Goal: Information Seeking & Learning: Learn about a topic

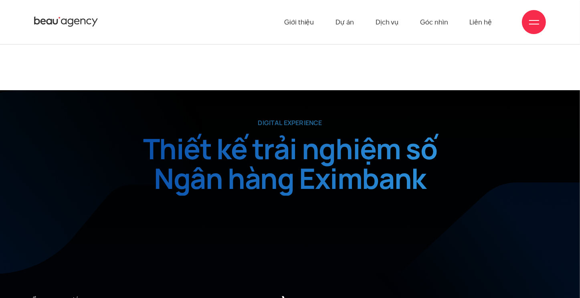
scroll to position [241, 0]
drag, startPoint x: 258, startPoint y: 120, endPoint x: 343, endPoint y: 128, distance: 84.9
click at [343, 128] on div "digital experience Thiết kế trải nghiệm số Ngân hàng Eximbank Client Ngân hàng …" at bounding box center [289, 157] width 449 height 78
click at [286, 120] on p "digital experience" at bounding box center [289, 122] width 449 height 9
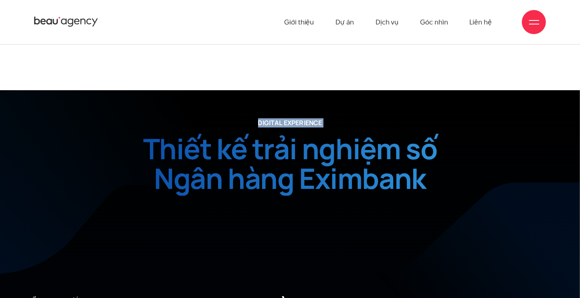
click at [286, 120] on p "digital experience" at bounding box center [289, 122] width 449 height 9
click at [253, 134] on h2 "Thiết kế trải nghiệm số Ngân hàng Eximbank" at bounding box center [289, 165] width 449 height 62
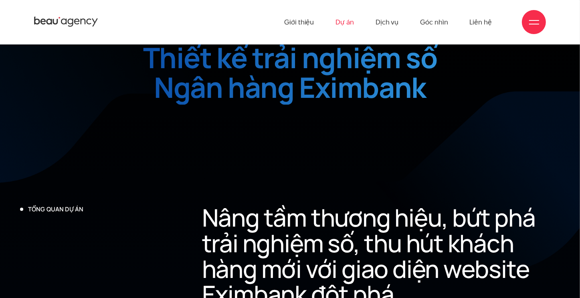
scroll to position [281, 0]
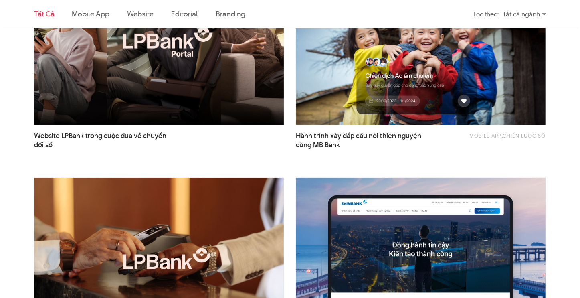
scroll to position [441, 0]
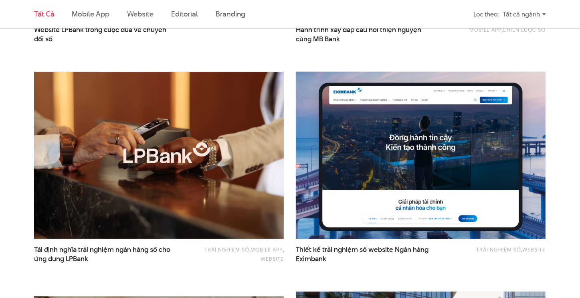
click at [425, 181] on img at bounding box center [420, 155] width 275 height 184
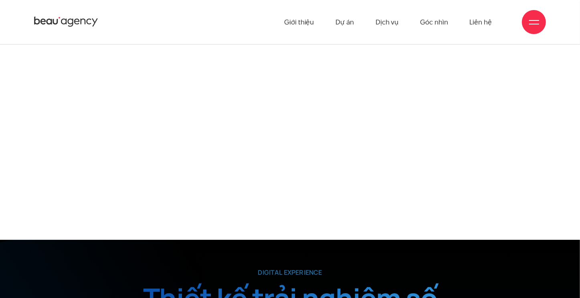
scroll to position [91, 0]
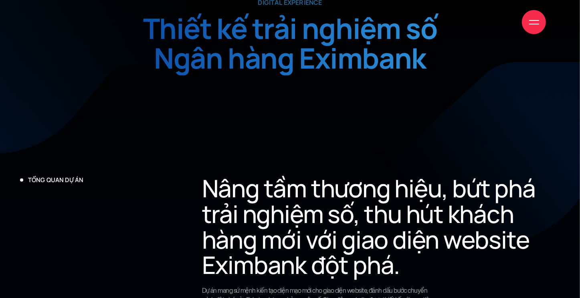
scroll to position [2119, 0]
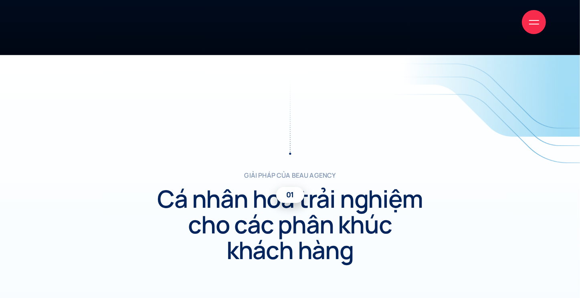
scroll to position [2122, 0]
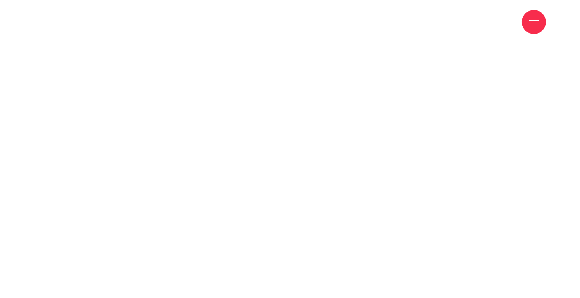
scroll to position [241, 0]
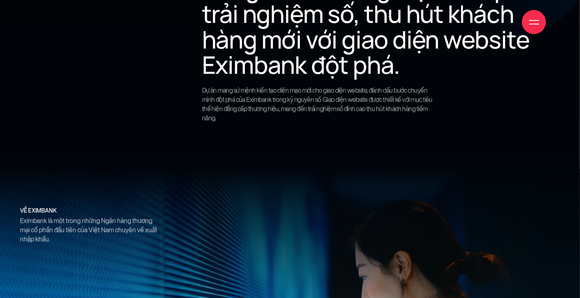
scroll to position [561, 0]
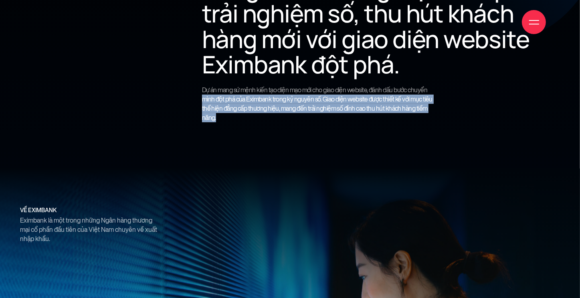
drag, startPoint x: 203, startPoint y: 99, endPoint x: 315, endPoint y: 121, distance: 114.1
click at [315, 121] on p "Dự án mang sứ mệnh kiến tạo diện mạo mới cho giao diện website, đánh dấu bước c…" at bounding box center [318, 103] width 233 height 37
click at [290, 123] on div "Nâng tầm thương hiệu, bứt phá trải nghiệm số, thu hút khách hàng mới với giao d…" at bounding box center [381, 52] width 364 height 154
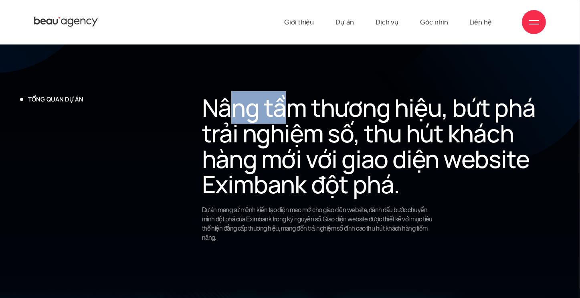
scroll to position [441, 0]
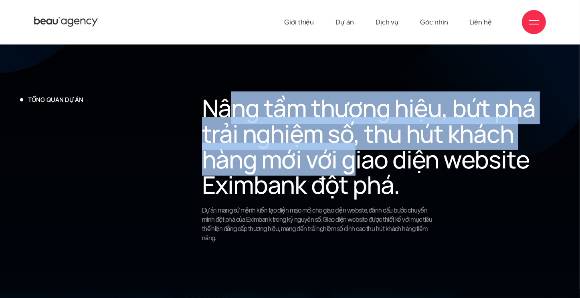
drag, startPoint x: 226, startPoint y: 114, endPoint x: 356, endPoint y: 157, distance: 137.2
click at [356, 157] on h2 "Nâng tầm thương hiệu, bứt phá trải nghiệm số, thu hút khách hàng mới với giao d…" at bounding box center [381, 146] width 358 height 102
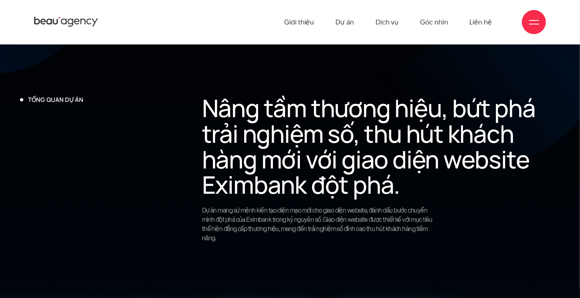
click at [366, 160] on h2 "Nâng tầm thương hiệu, bứt phá trải nghiệm số, thu hút khách hàng mới với giao d…" at bounding box center [381, 146] width 358 height 102
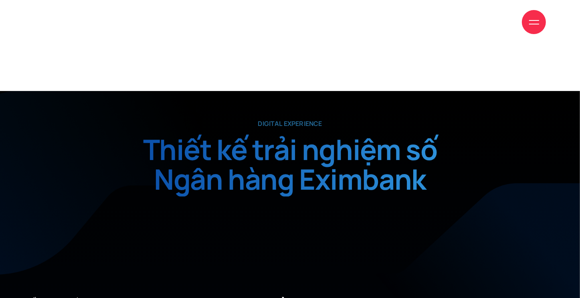
scroll to position [241, 0]
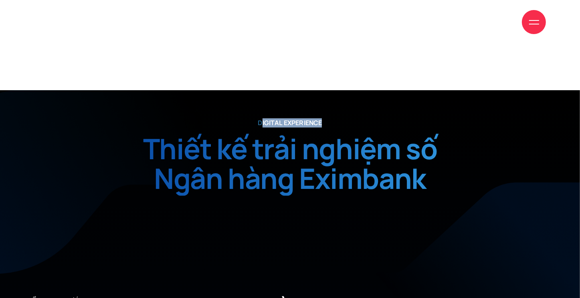
drag, startPoint x: 262, startPoint y: 123, endPoint x: 350, endPoint y: 122, distance: 87.8
click at [350, 122] on p "digital experience" at bounding box center [289, 122] width 449 height 9
click at [283, 118] on p "digital experience" at bounding box center [289, 122] width 449 height 9
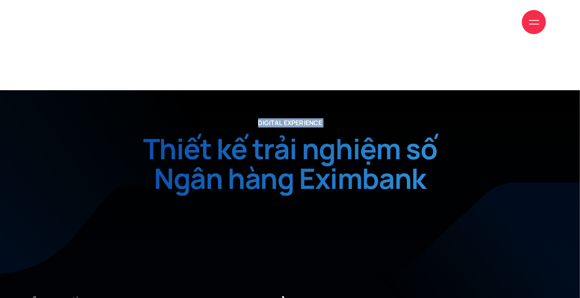
click at [283, 118] on p "digital experience" at bounding box center [289, 122] width 449 height 9
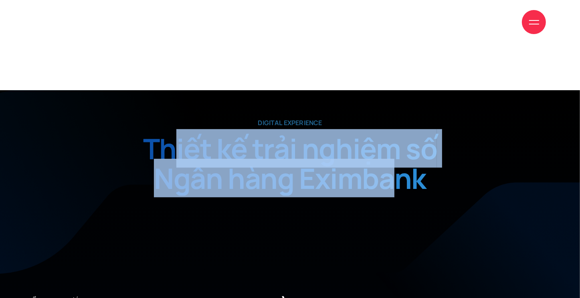
drag, startPoint x: 172, startPoint y: 154, endPoint x: 412, endPoint y: 179, distance: 241.1
click at [396, 178] on h2 "Thiết kế trải nghiệm số Ngân hàng Eximbank" at bounding box center [289, 165] width 449 height 62
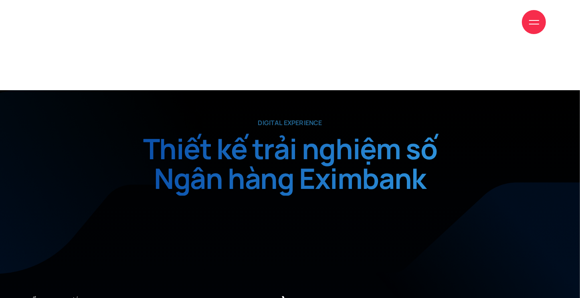
click at [414, 179] on h2 "Thiết kế trải nghiệm số Ngân hàng Eximbank" at bounding box center [289, 165] width 449 height 62
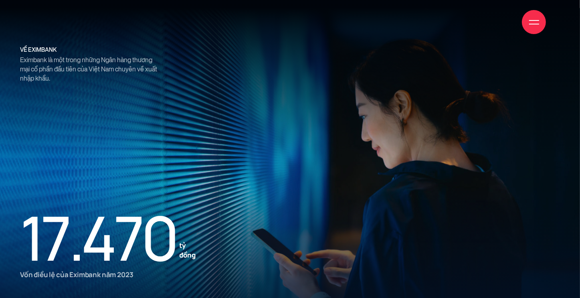
drag, startPoint x: 141, startPoint y: 101, endPoint x: 265, endPoint y: 102, distance: 123.9
click at [265, 102] on div at bounding box center [290, 157] width 580 height 298
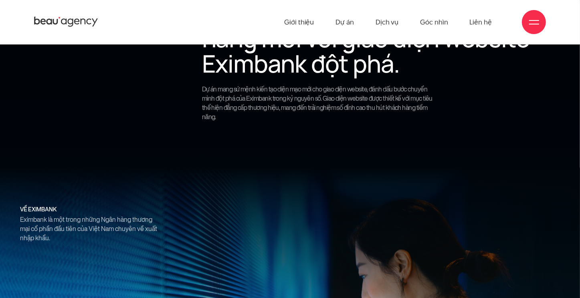
drag, startPoint x: 167, startPoint y: 117, endPoint x: 158, endPoint y: 116, distance: 8.8
click at [165, 117] on div "tổng quan dự án" at bounding box center [108, 51] width 182 height 154
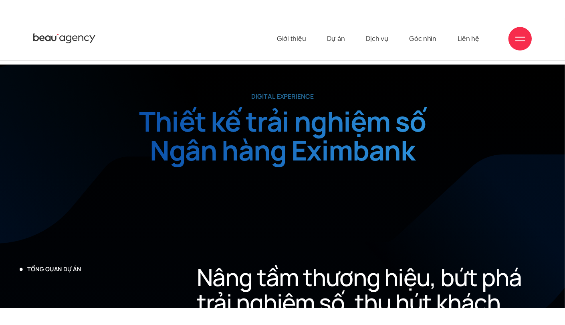
scroll to position [281, 0]
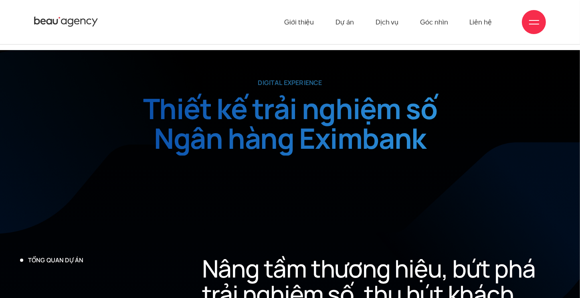
click at [350, 133] on h2 "Thiết kế trải nghiệm số Ngân hàng Eximbank" at bounding box center [289, 124] width 449 height 62
click at [85, 119] on h2 "Thiết kế trải nghiệm số Ngân hàng Eximbank" at bounding box center [289, 124] width 449 height 62
drag, startPoint x: 367, startPoint y: 107, endPoint x: 333, endPoint y: 112, distance: 34.4
click at [340, 110] on h2 "Thiết kế trải nghiệm số Ngân hàng Eximbank" at bounding box center [289, 124] width 449 height 62
click at [405, 192] on div "digital experience Thiết kế trải nghiệm số Ngân hàng Eximbank Client Ngân hàng …" at bounding box center [290, 167] width 455 height 178
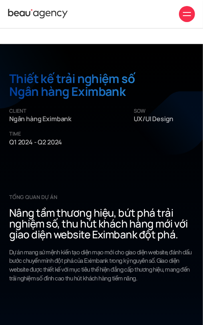
click at [26, 112] on span "Client" at bounding box center [70, 111] width 122 height 8
click at [26, 116] on p "Client Ngân hàng Eximbank" at bounding box center [70, 115] width 122 height 17
click at [26, 117] on p "Client Ngân hàng Eximbank" at bounding box center [70, 115] width 122 height 17
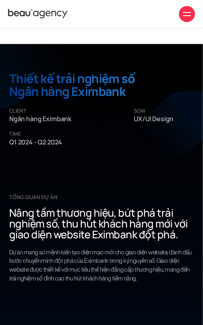
click at [26, 117] on p "Client Ngân hàng Eximbank" at bounding box center [70, 115] width 122 height 17
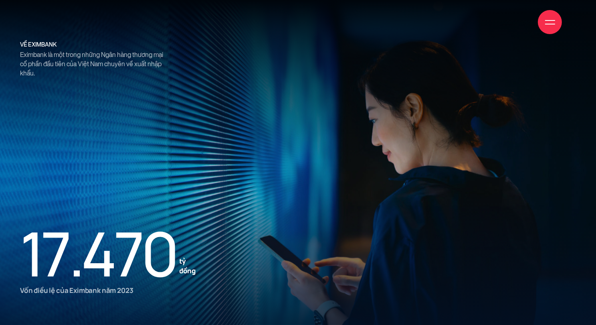
scroll to position [750, 0]
click at [316, 145] on div at bounding box center [298, 162] width 597 height 325
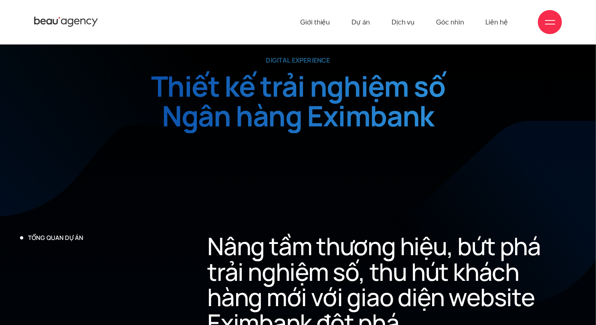
scroll to position [312, 0]
click at [178, 144] on div "digital experience Thiết kế trải nghiệm số Ngân hàng Eximbank Client Ngân hàng …" at bounding box center [298, 145] width 468 height 178
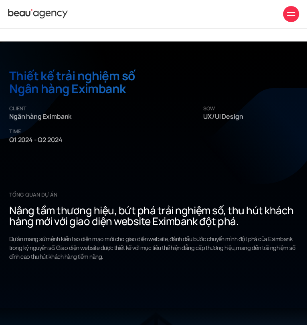
scroll to position [156, 0]
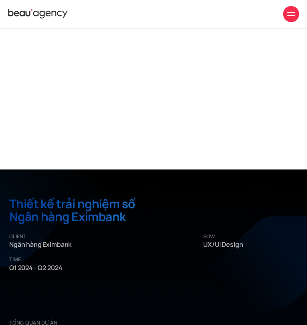
click at [22, 236] on span "Client" at bounding box center [105, 236] width 192 height 8
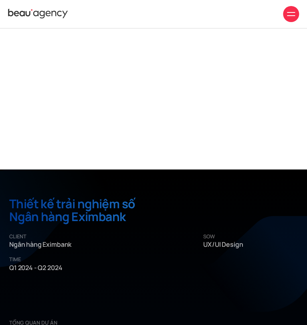
click at [22, 236] on span "Client" at bounding box center [105, 236] width 192 height 8
click at [16, 236] on span "Client" at bounding box center [105, 236] width 192 height 8
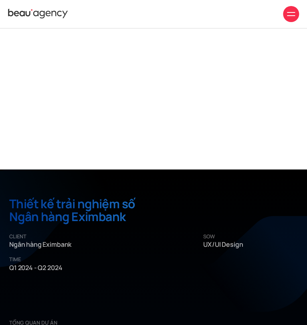
click at [16, 236] on span "Client" at bounding box center [105, 236] width 192 height 8
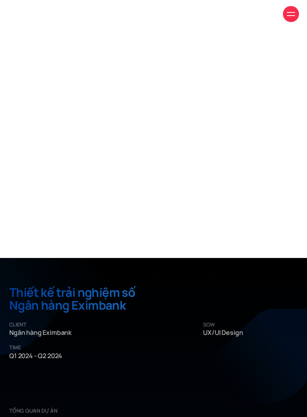
scroll to position [321, 0]
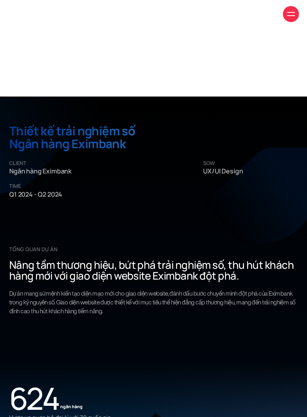
click at [208, 128] on h2 "Thiết kế trải nghiệm số Ngân hàng Eximbank" at bounding box center [153, 138] width 288 height 27
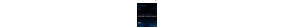
scroll to position [371, 0]
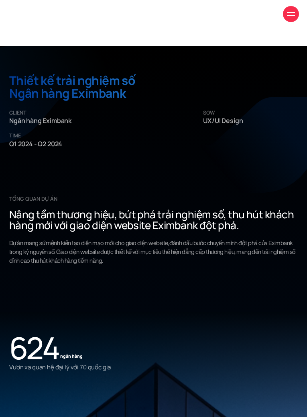
click at [69, 74] on h2 "Thiết kế trải nghiệm số Ngân hàng Eximbank" at bounding box center [153, 87] width 288 height 27
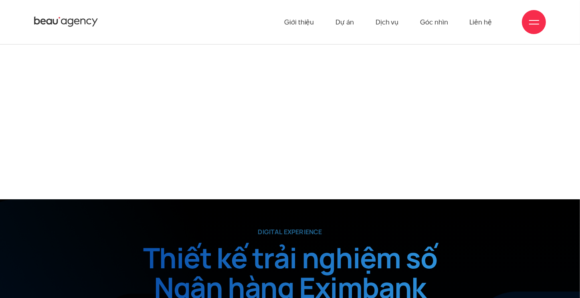
scroll to position [131, 0]
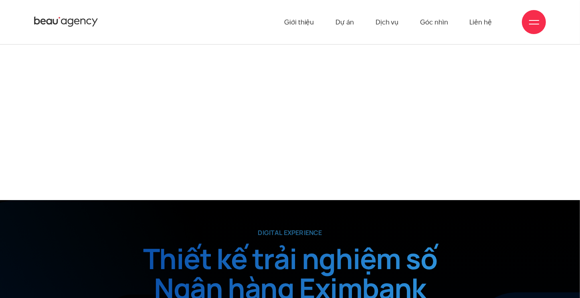
click at [282, 235] on p "digital experience" at bounding box center [289, 232] width 449 height 9
copy div "digital experience"
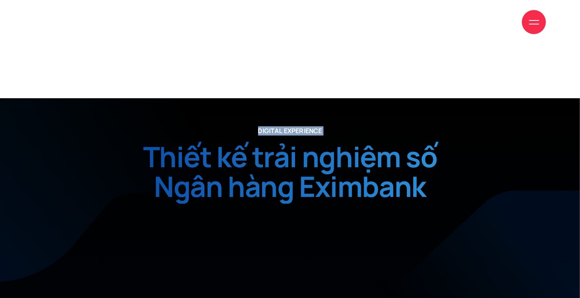
scroll to position [331, 0]
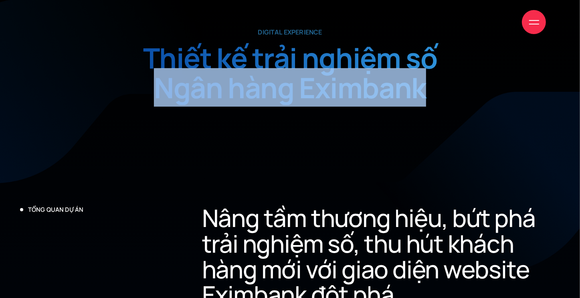
drag, startPoint x: 156, startPoint y: 92, endPoint x: 438, endPoint y: 96, distance: 281.9
click at [438, 96] on h2 "Thiết kế trải nghiệm số Ngân hàng Eximbank" at bounding box center [289, 74] width 449 height 62
copy h2 "Ngân hàng Eximbank"
click at [294, 205] on h2 "Nâng tầm thương hiệu, bứt phá trải nghiệm số, thu hút khách hàng mới với giao d…" at bounding box center [381, 256] width 358 height 102
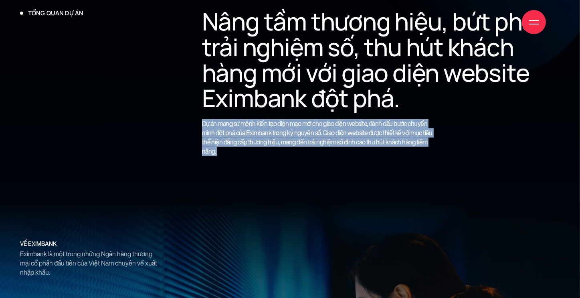
click at [294, 120] on p "Dự án mang sứ mệnh kiến tạo diện mạo mới cho giao diện website, đánh dấu bước c…" at bounding box center [318, 137] width 233 height 37
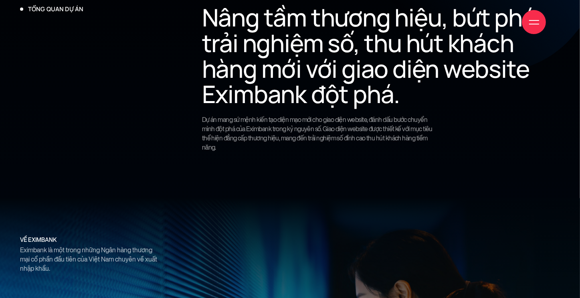
click at [290, 84] on h2 "Nâng tầm thương hiệu, bứt phá trải nghiệm số, thu hút khách hàng mới với giao d…" at bounding box center [381, 56] width 358 height 102
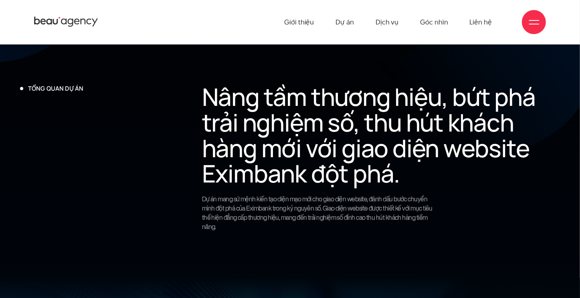
click at [268, 119] on h2 "Nâng tầm thương hiệu, bứt phá trải nghiệm số, thu hút khách hàng mới với giao d…" at bounding box center [381, 135] width 358 height 102
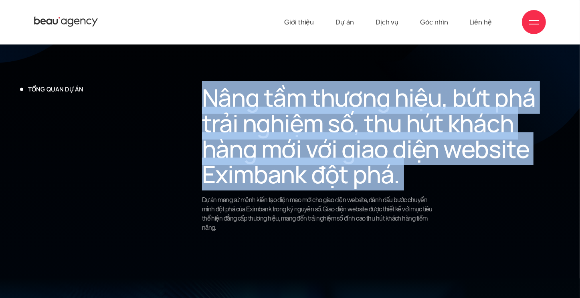
click at [268, 119] on h2 "Nâng tầm thương hiệu, bứt phá trải nghiệm số, thu hút khách hàng mới với giao d…" at bounding box center [381, 136] width 358 height 102
copy div "Nâng tầm thương hiệu, bứt phá trải nghiệm số, thu hút khách hàng mới với giao d…"
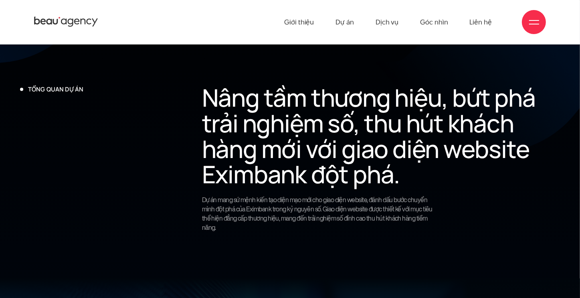
click at [282, 200] on p "Dự án mang sứ mệnh kiến tạo diện mạo mới cho giao diện website, đánh dấu bước c…" at bounding box center [318, 213] width 233 height 37
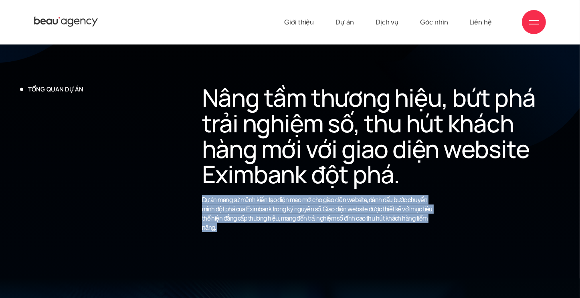
click at [282, 200] on p "Dự án mang sứ mệnh kiến tạo diện mạo mới cho giao diện website, đánh dấu bước c…" at bounding box center [318, 213] width 233 height 37
copy section "Dự án mang sứ mệnh kiến tạo diện mạo mới cho giao diện website, đánh dấu bước c…"
